Goal: Navigation & Orientation: Find specific page/section

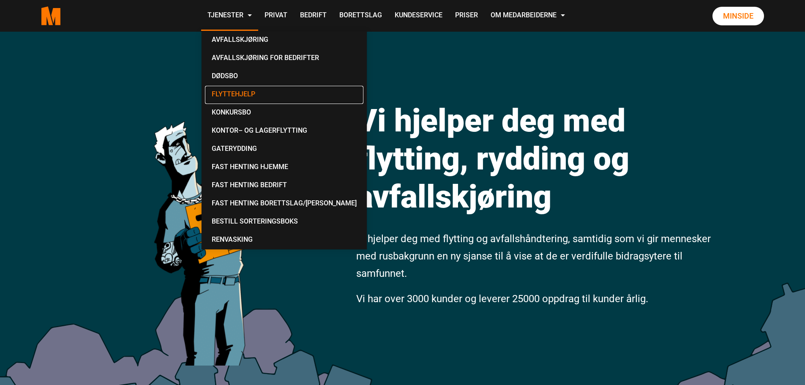
click at [229, 93] on link "Flyttehjelp" at bounding box center [284, 95] width 158 height 18
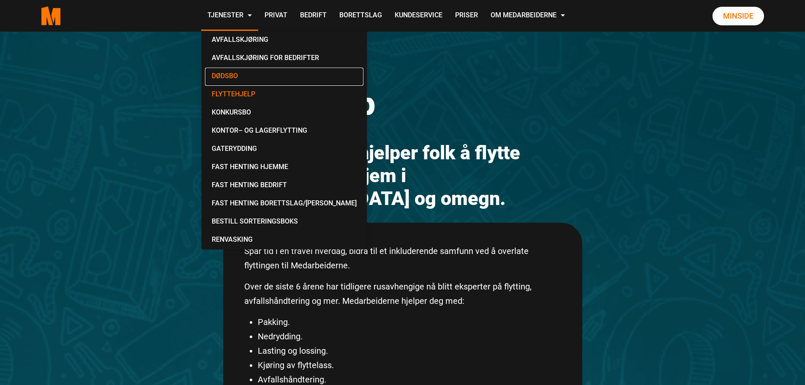
click at [221, 75] on link "Dødsbo" at bounding box center [284, 77] width 158 height 18
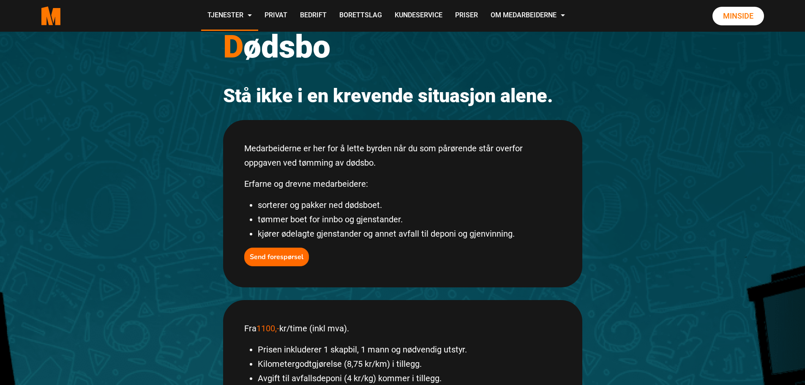
scroll to position [127, 0]
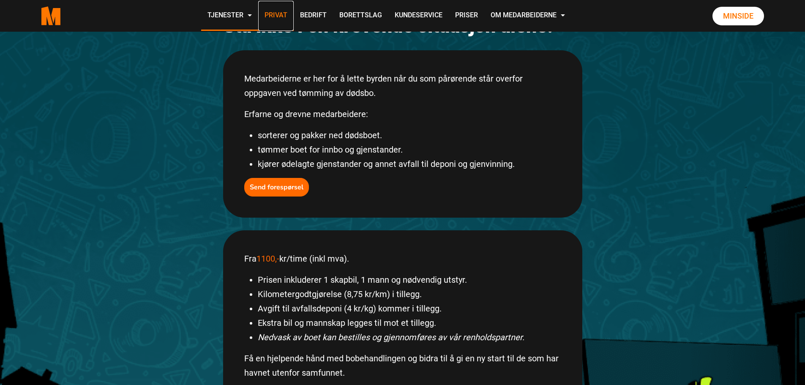
click at [272, 18] on link "Privat" at bounding box center [275, 16] width 35 height 30
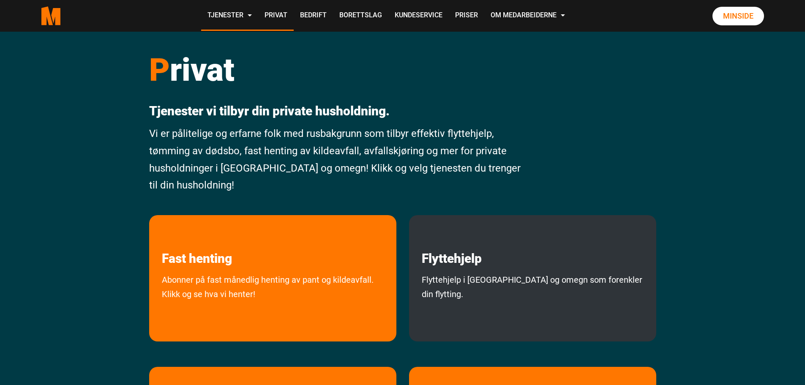
click at [531, 270] on div "Flyttehjelp Flyttehjelp i [GEOGRAPHIC_DATA] og omegn som forenkler din flytting." at bounding box center [532, 278] width 247 height 126
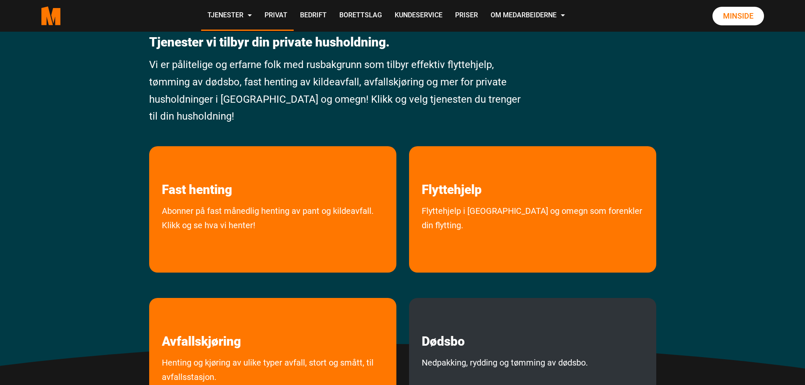
scroll to position [127, 0]
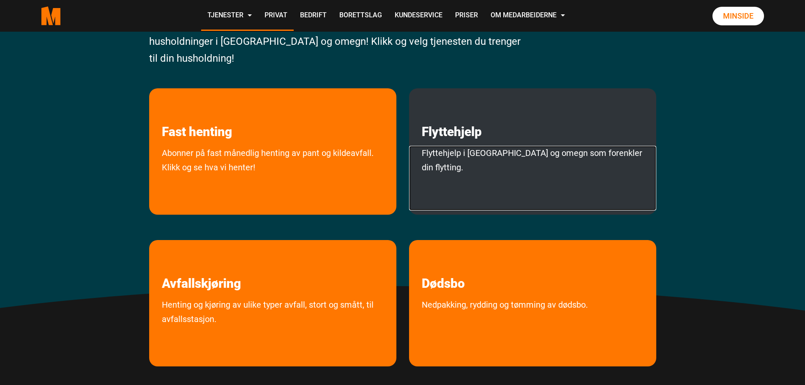
click at [507, 194] on link "Flyttehjelp i Oslo og omegn som forenkler din flytting." at bounding box center [532, 178] width 247 height 65
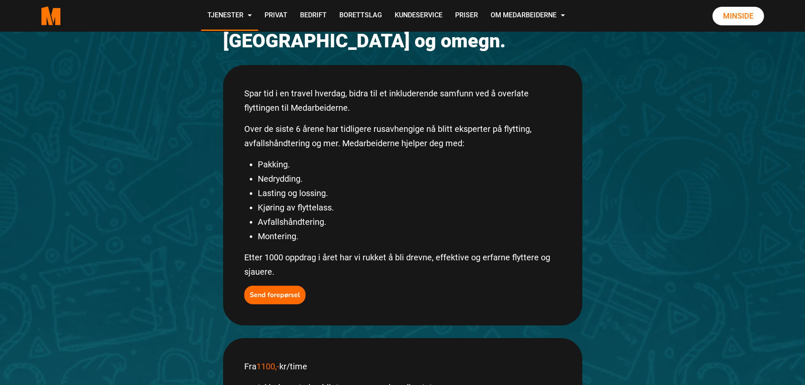
scroll to position [127, 0]
